Goal: Find specific page/section

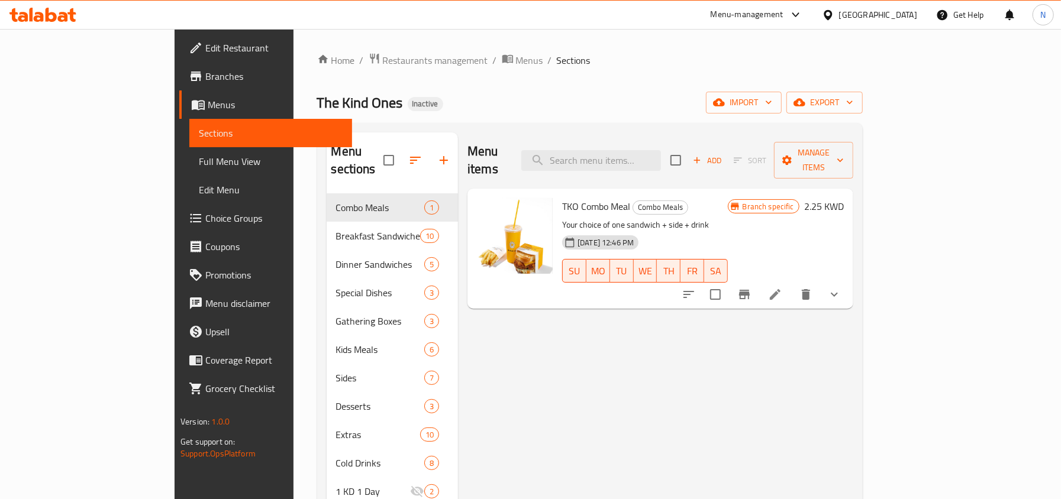
click at [902, 18] on div "[GEOGRAPHIC_DATA]" at bounding box center [878, 14] width 78 height 13
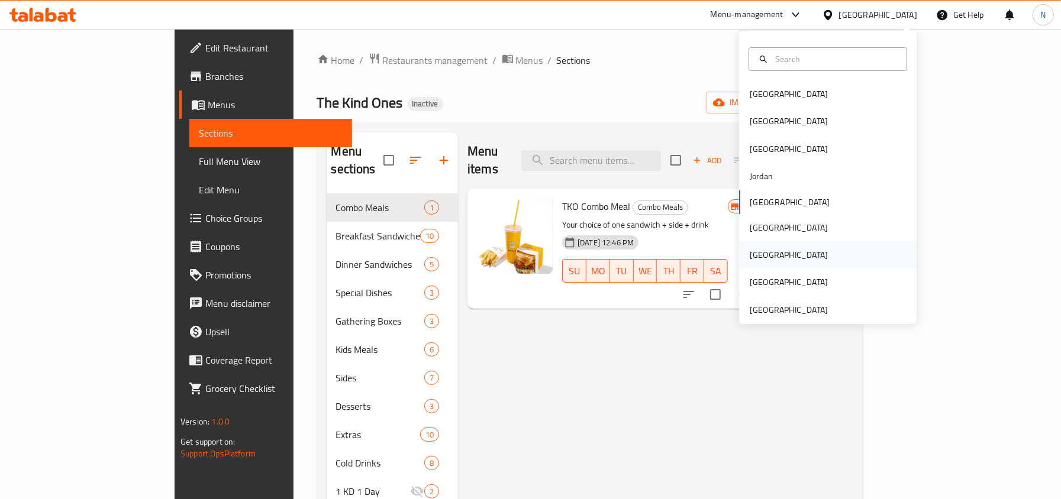
click at [770, 243] on div "Qatar" at bounding box center [827, 254] width 177 height 27
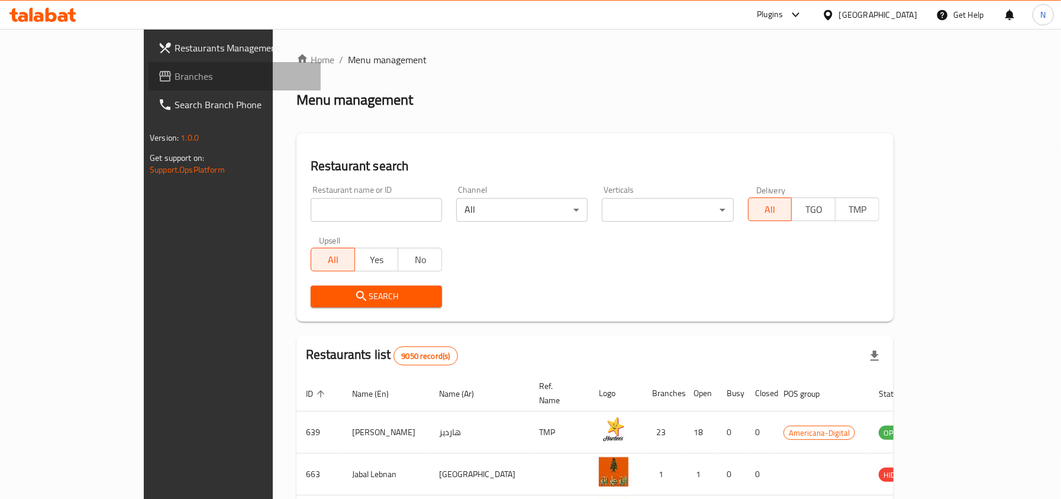
click at [174, 79] on span "Branches" at bounding box center [242, 76] width 137 height 14
